Goal: Task Accomplishment & Management: Manage account settings

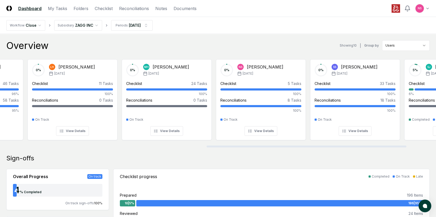
scroll to position [0, 450]
drag, startPoint x: 161, startPoint y: 146, endPoint x: 367, endPoint y: 151, distance: 206.3
click at [367, 147] on div at bounding box center [306, 146] width 200 height 2
click at [260, 131] on button "View Details" at bounding box center [260, 131] width 33 height 10
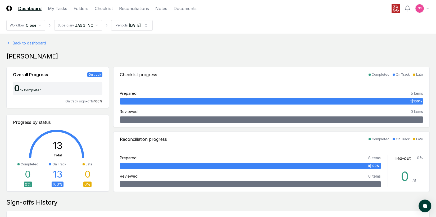
drag, startPoint x: 57, startPoint y: 7, endPoint x: 59, endPoint y: 12, distance: 5.2
click at [57, 7] on link "My Tasks" at bounding box center [57, 8] width 19 height 6
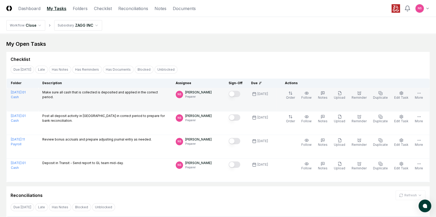
click at [240, 94] on button "Mark complete" at bounding box center [234, 94] width 12 height 6
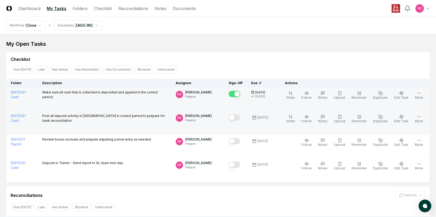
click at [240, 118] on button "Mark complete" at bounding box center [234, 117] width 12 height 6
